Goal: Information Seeking & Learning: Learn about a topic

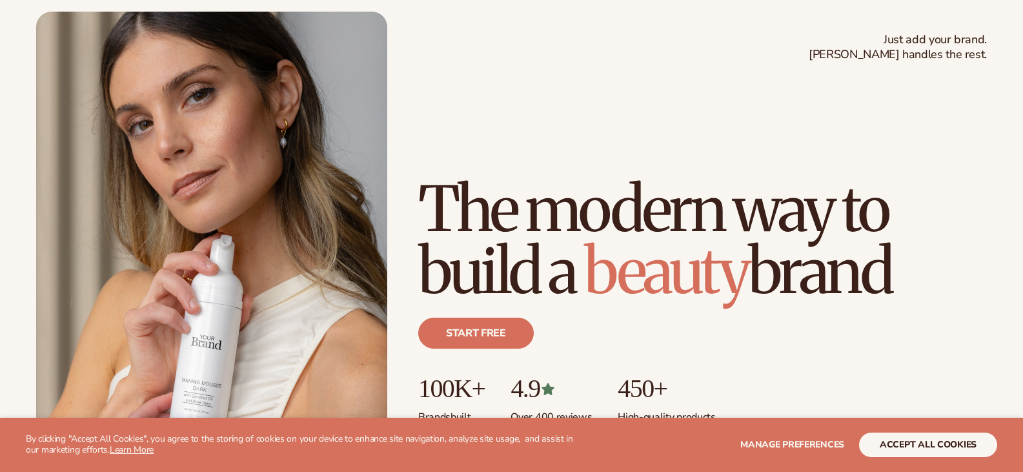
scroll to position [129, 0]
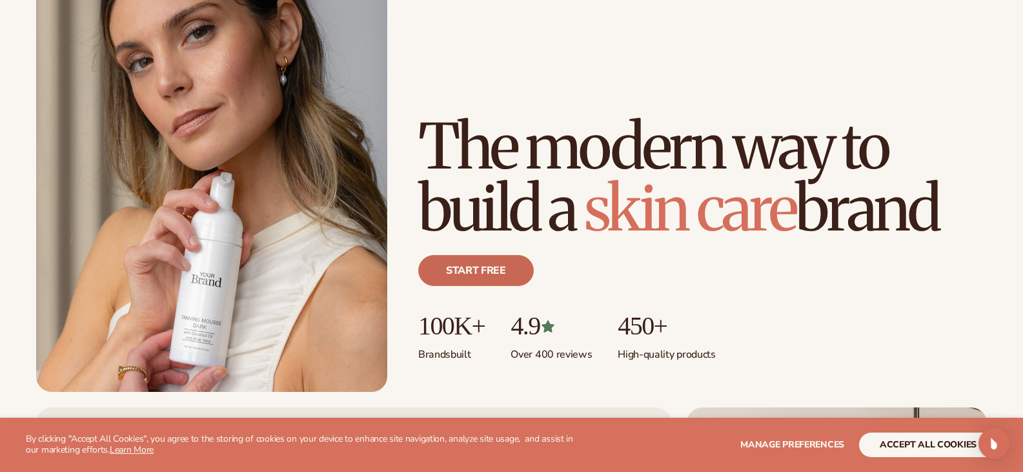
click at [489, 270] on link "Start free" at bounding box center [476, 270] width 116 height 31
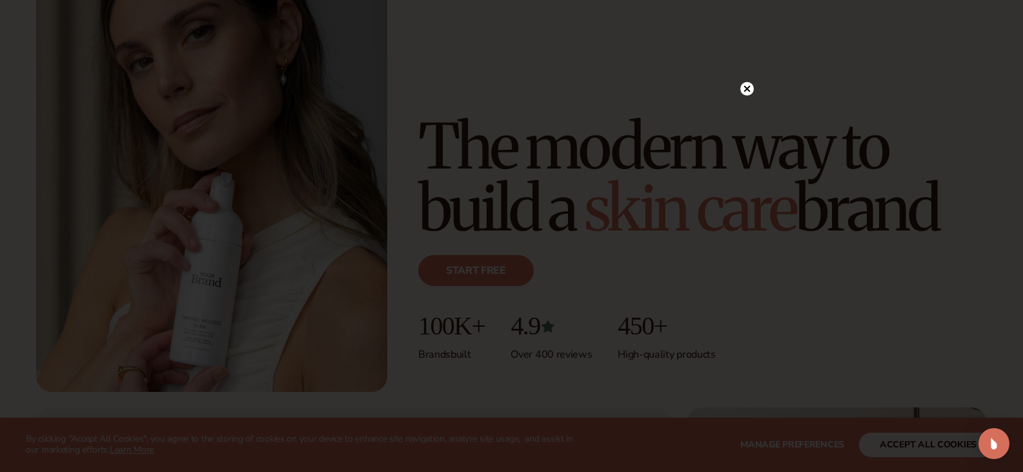
click at [746, 80] on div at bounding box center [747, 88] width 14 height 23
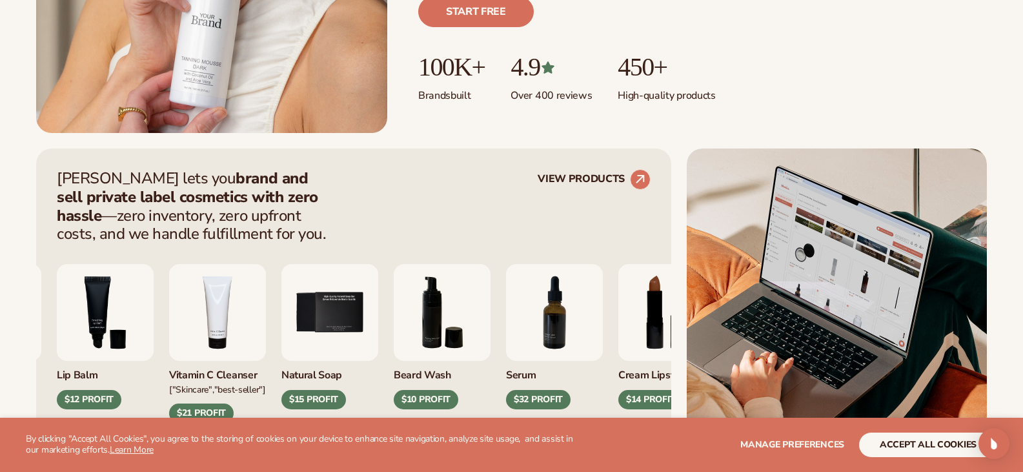
scroll to position [516, 0]
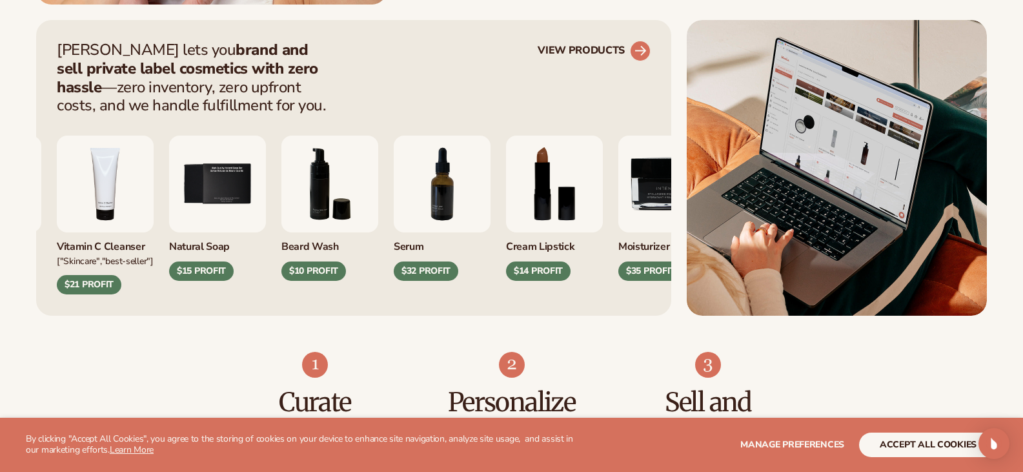
click at [640, 51] on icon at bounding box center [640, 50] width 29 height 29
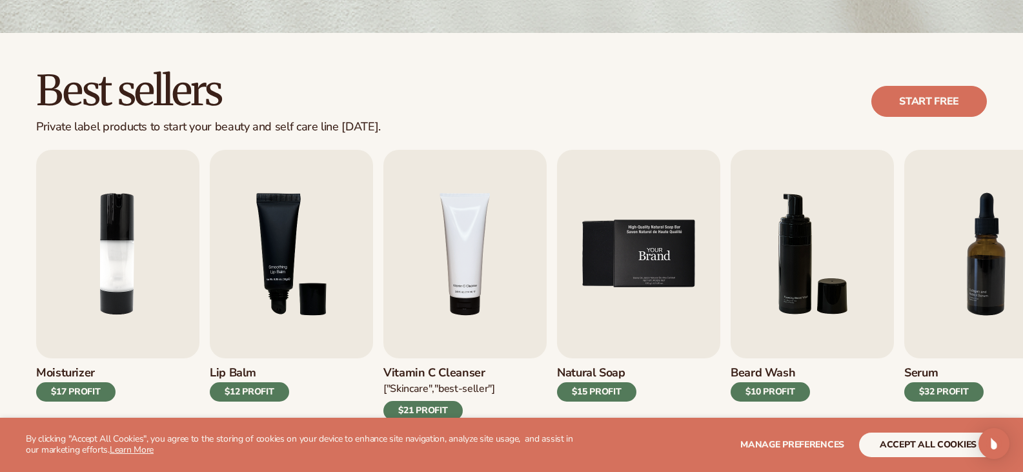
scroll to position [323, 0]
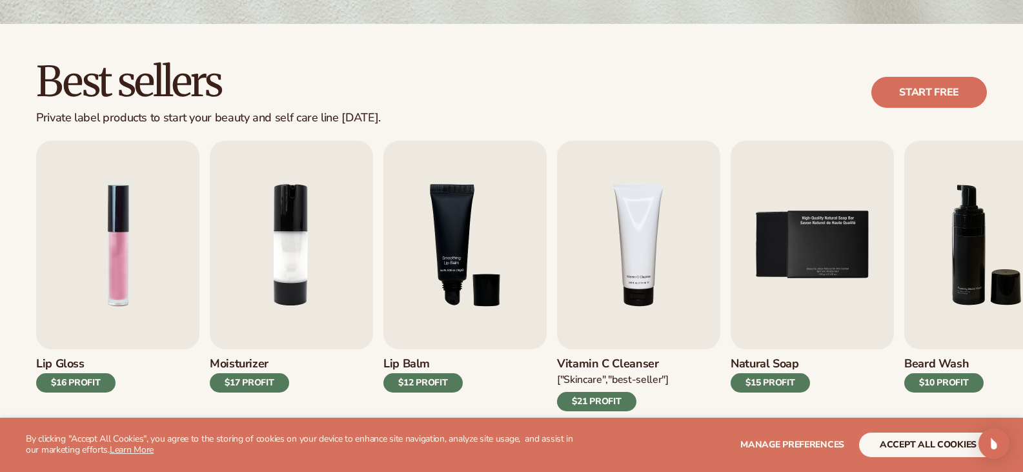
click at [254, 381] on div "$17 PROFIT" at bounding box center [249, 382] width 79 height 19
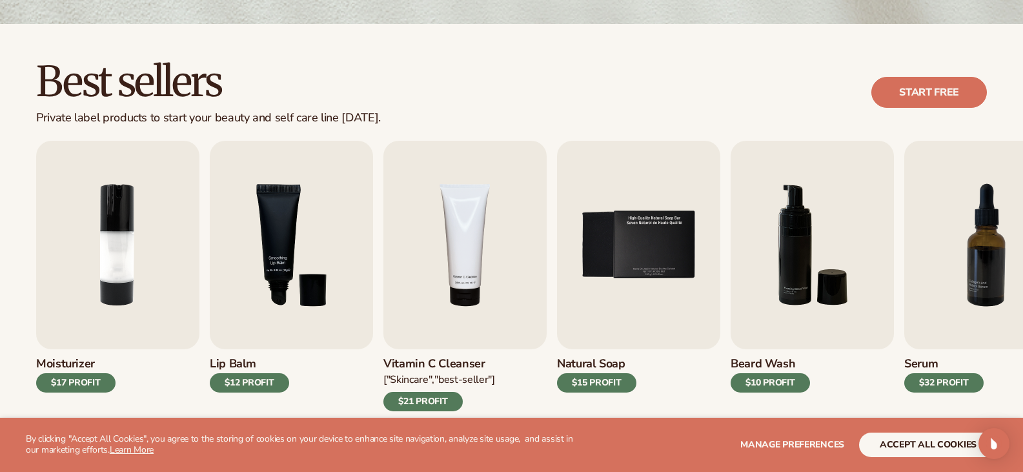
click at [439, 400] on div "$21 PROFIT" at bounding box center [422, 401] width 79 height 19
click at [450, 332] on img "4 / 9" at bounding box center [464, 245] width 163 height 209
click at [468, 294] on img "4 / 9" at bounding box center [464, 245] width 163 height 209
click at [463, 296] on img "4 / 9" at bounding box center [464, 245] width 163 height 209
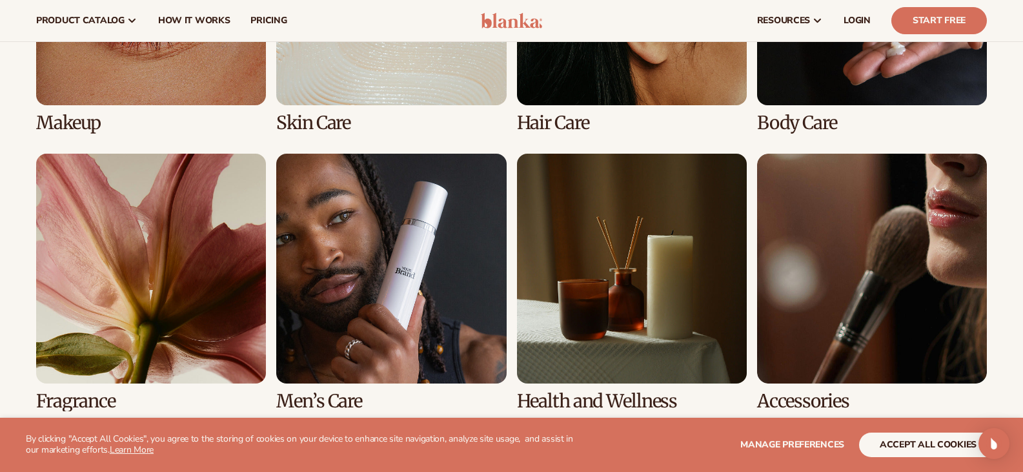
scroll to position [2647, 0]
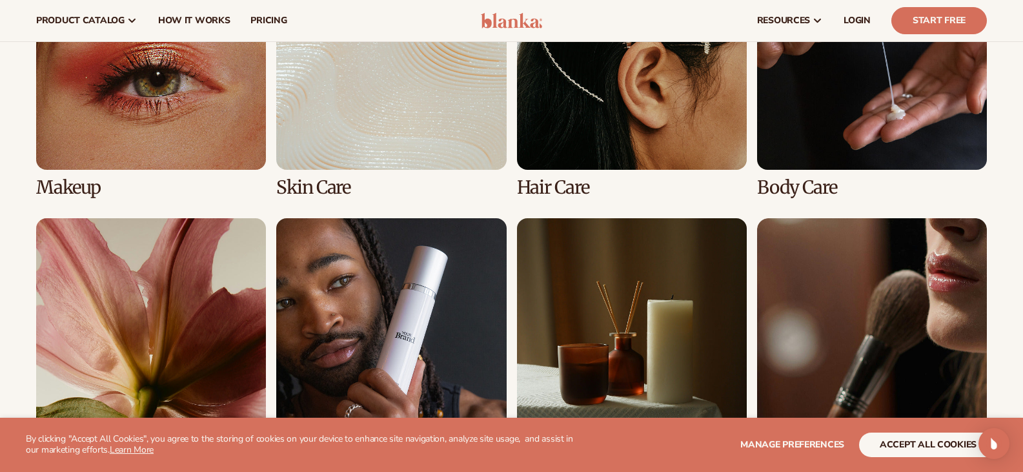
click at [74, 369] on link "5 / 8" at bounding box center [151, 347] width 230 height 258
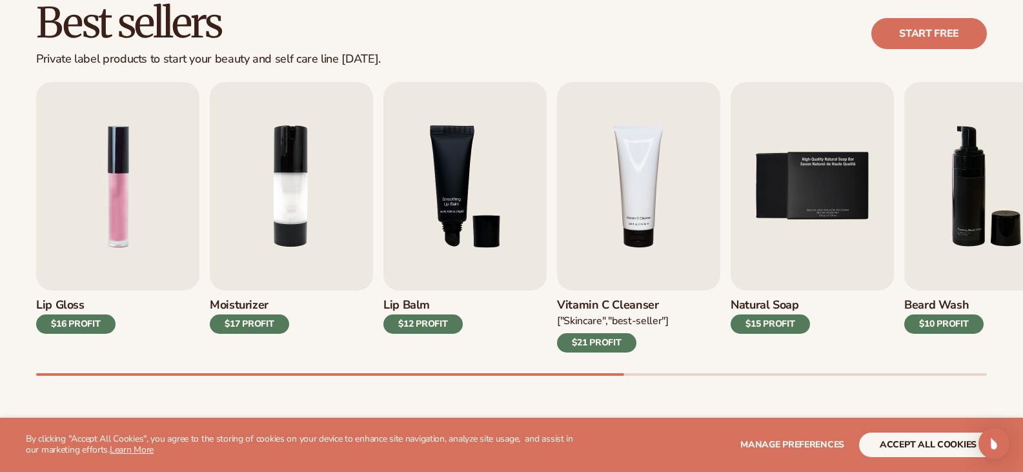
scroll to position [387, 0]
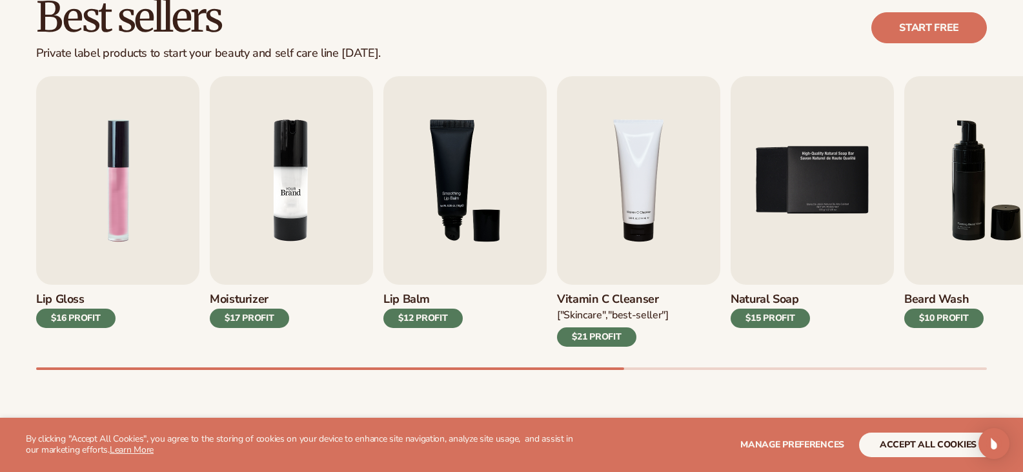
click at [301, 229] on img "2 / 9" at bounding box center [291, 180] width 163 height 209
click at [292, 210] on img "2 / 9" at bounding box center [291, 180] width 163 height 209
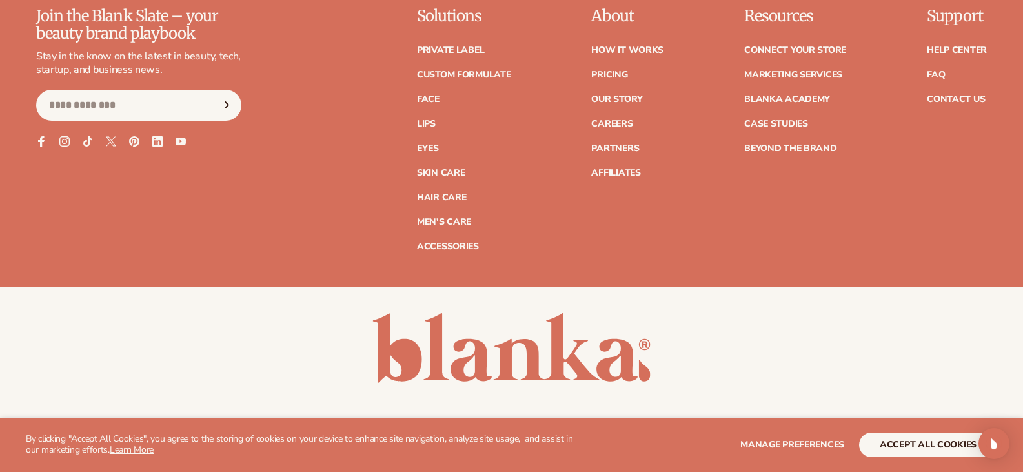
scroll to position [5486, 0]
